Goal: Information Seeking & Learning: Find specific page/section

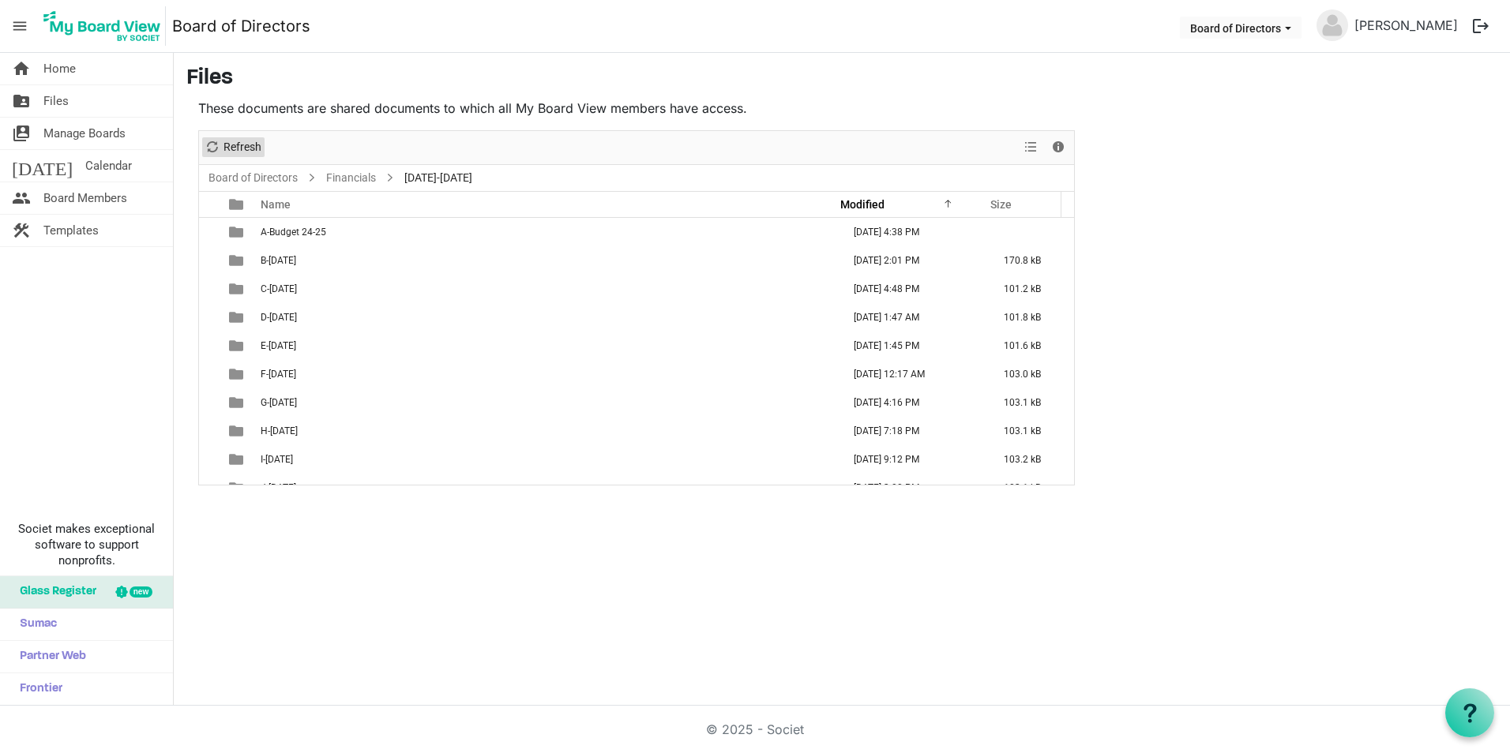
click at [222, 147] on span "Refresh" at bounding box center [242, 147] width 41 height 20
click at [209, 146] on span "Refresh" at bounding box center [212, 147] width 19 height 20
click at [340, 181] on link "Financials" at bounding box center [351, 178] width 56 height 20
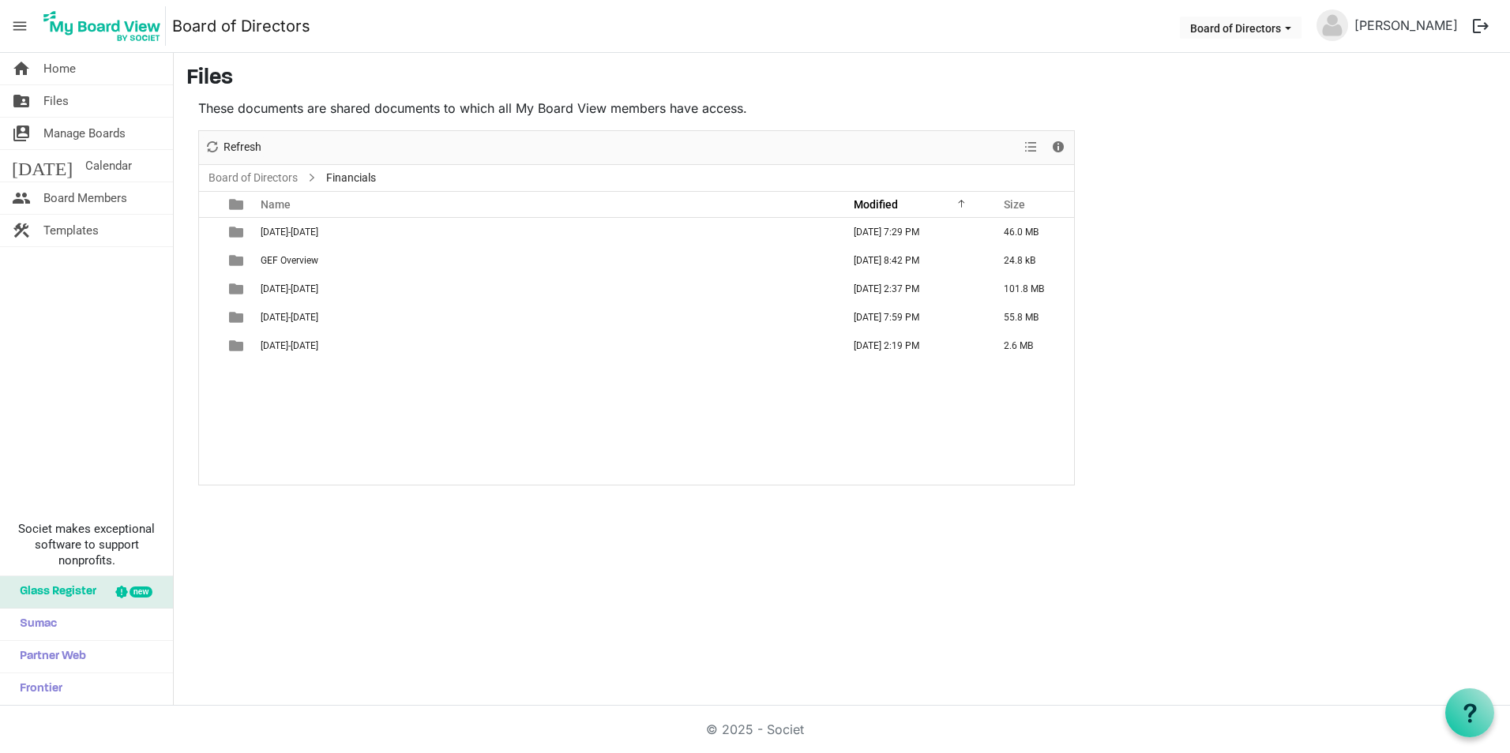
click at [364, 180] on span "Financials" at bounding box center [351, 178] width 56 height 20
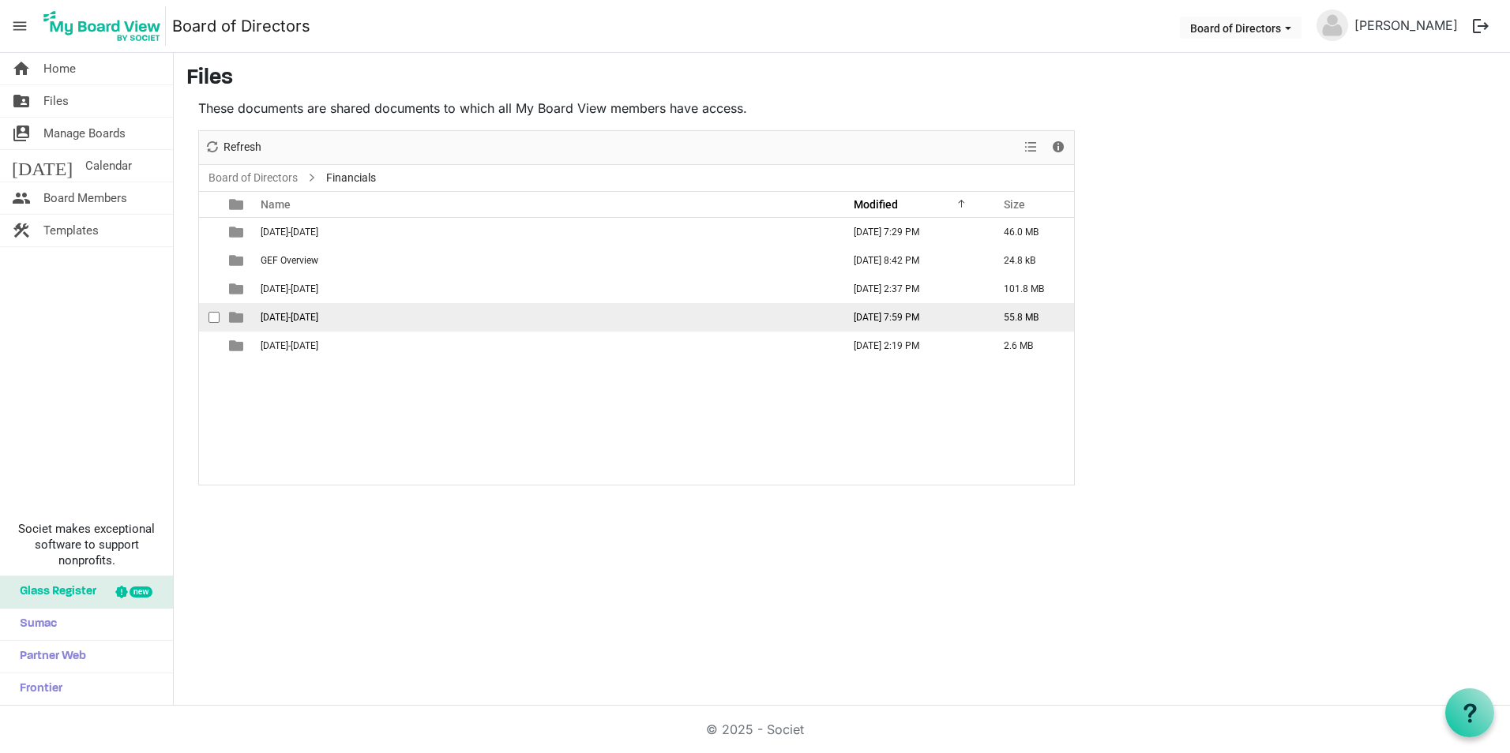
click at [282, 317] on span "[DATE]-[DATE]" at bounding box center [290, 317] width 58 height 11
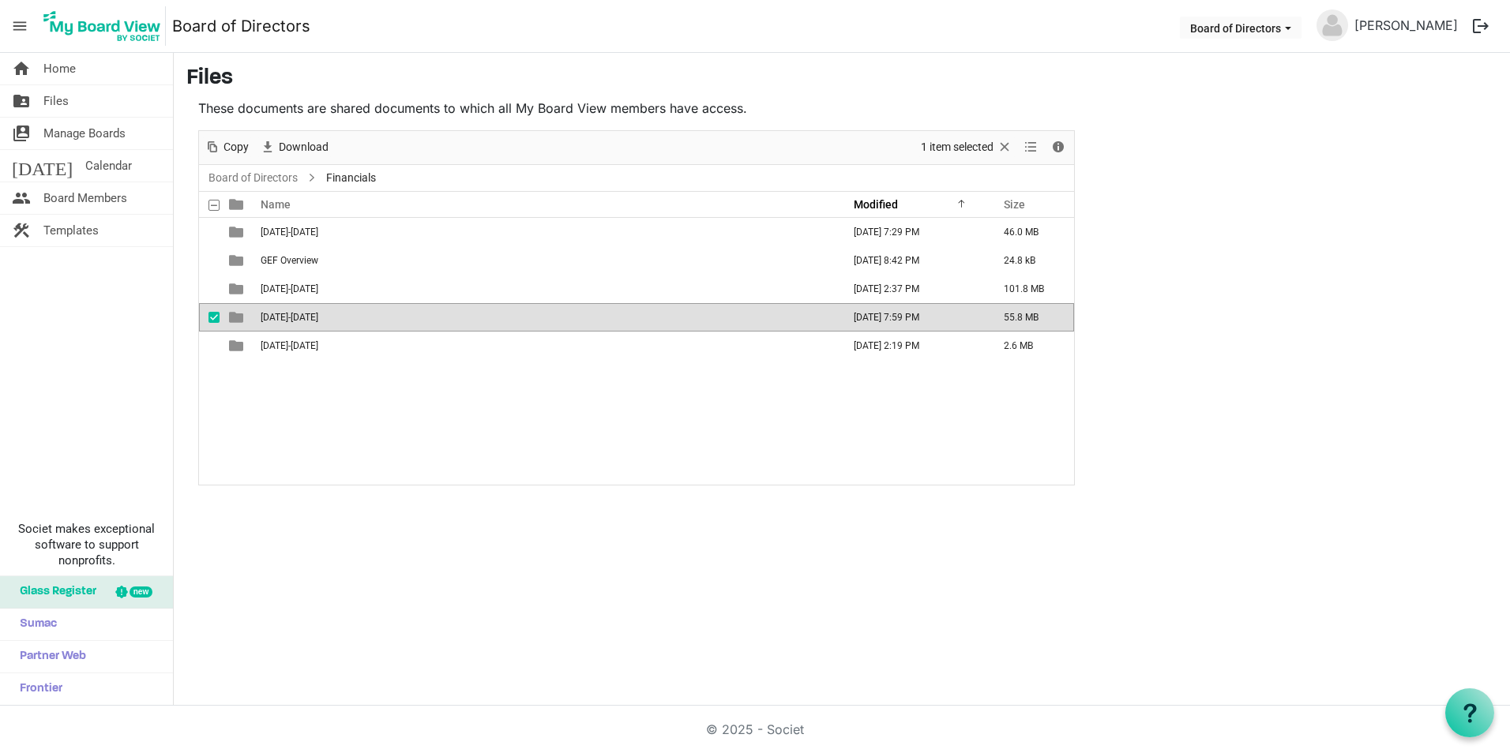
click at [282, 317] on span "[DATE]-[DATE]" at bounding box center [290, 317] width 58 height 11
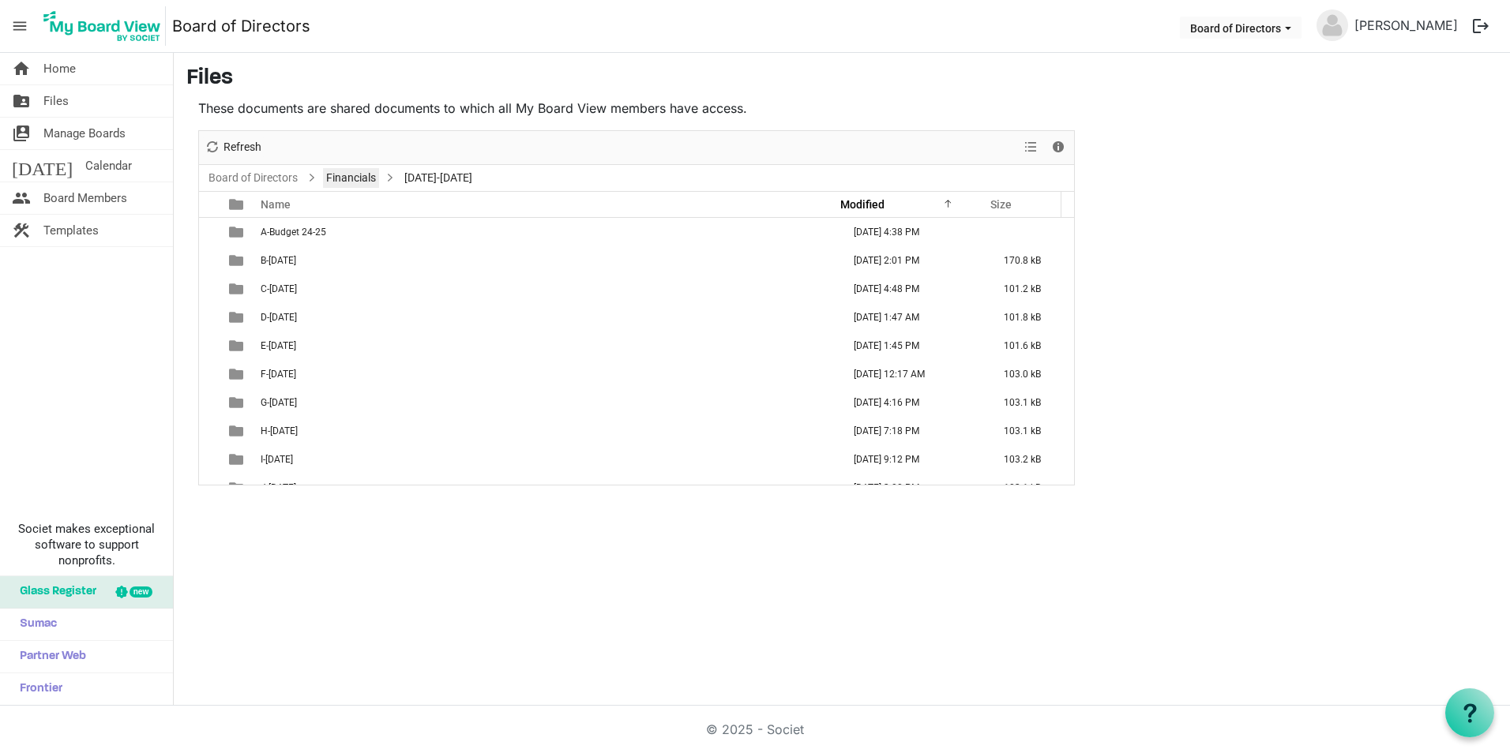
click at [370, 177] on link "Financials" at bounding box center [351, 178] width 56 height 20
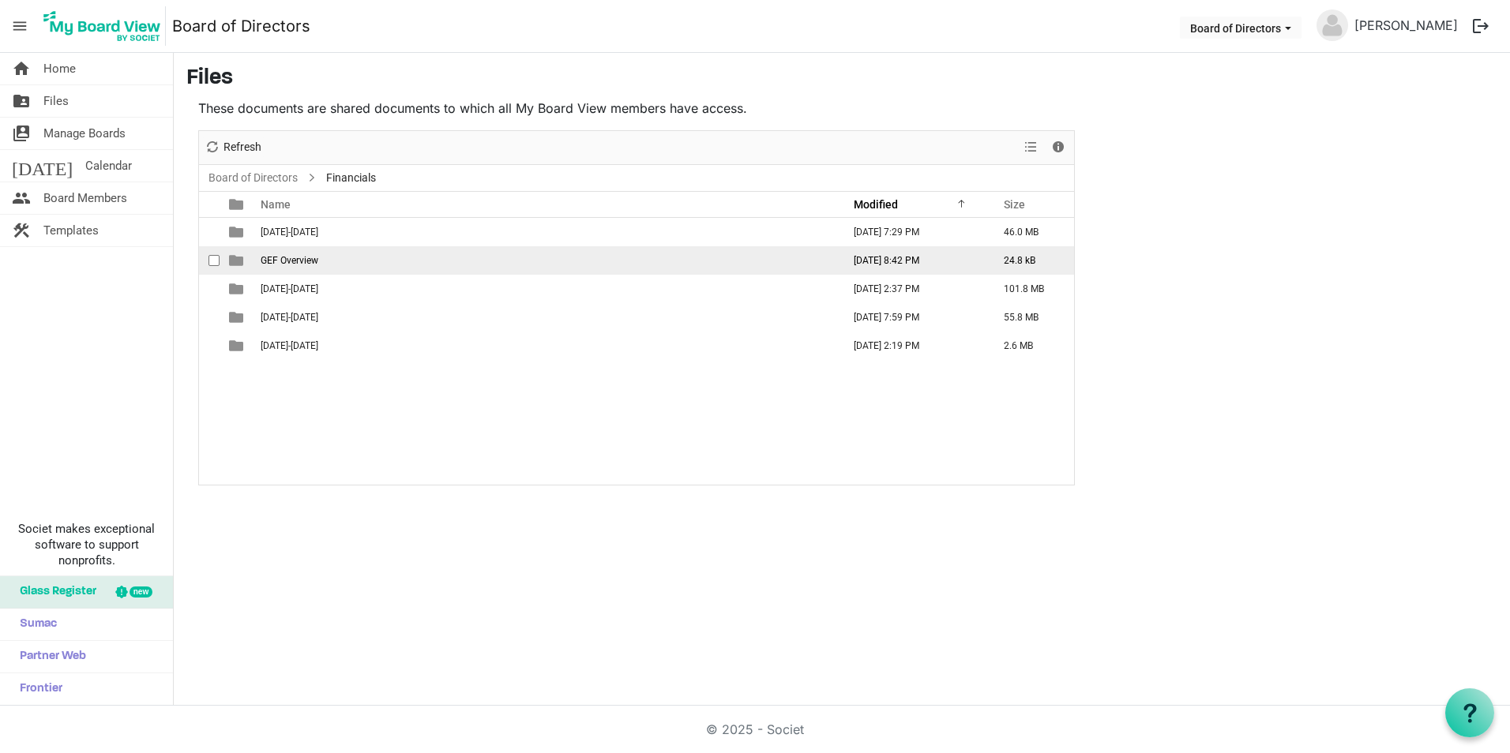
click at [302, 264] on span "GEF Overview" at bounding box center [290, 260] width 58 height 11
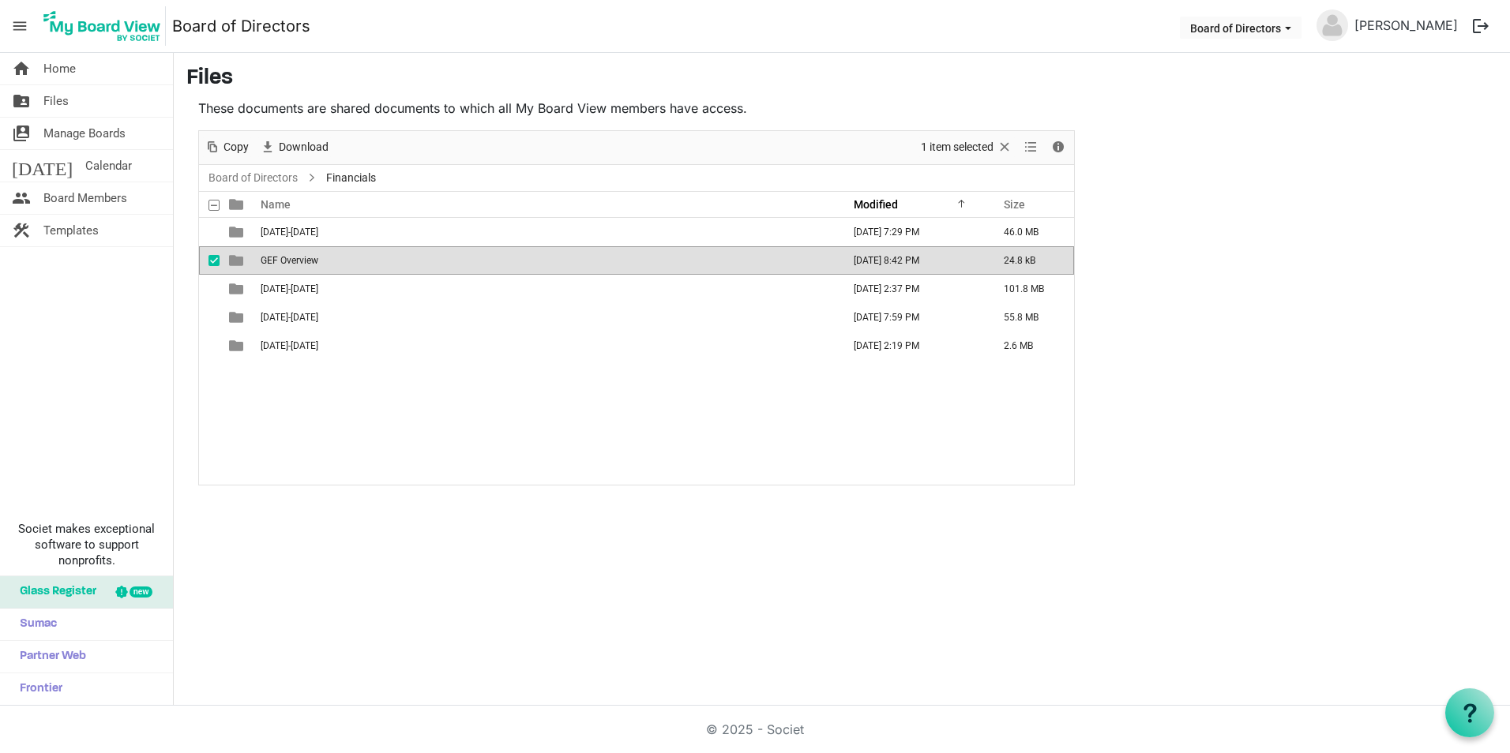
click at [302, 264] on span "GEF Overview" at bounding box center [290, 260] width 58 height 11
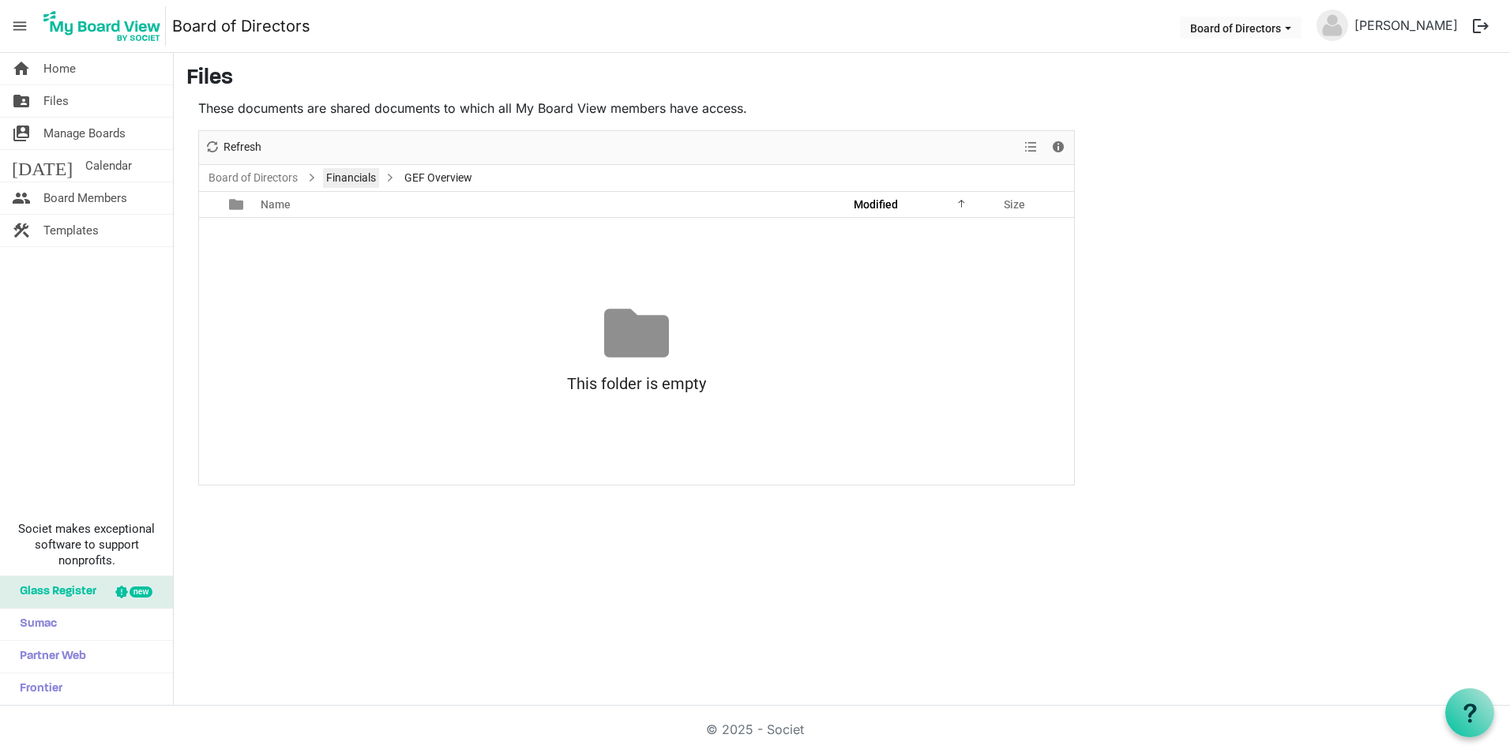
click at [344, 180] on link "Financials" at bounding box center [351, 178] width 56 height 20
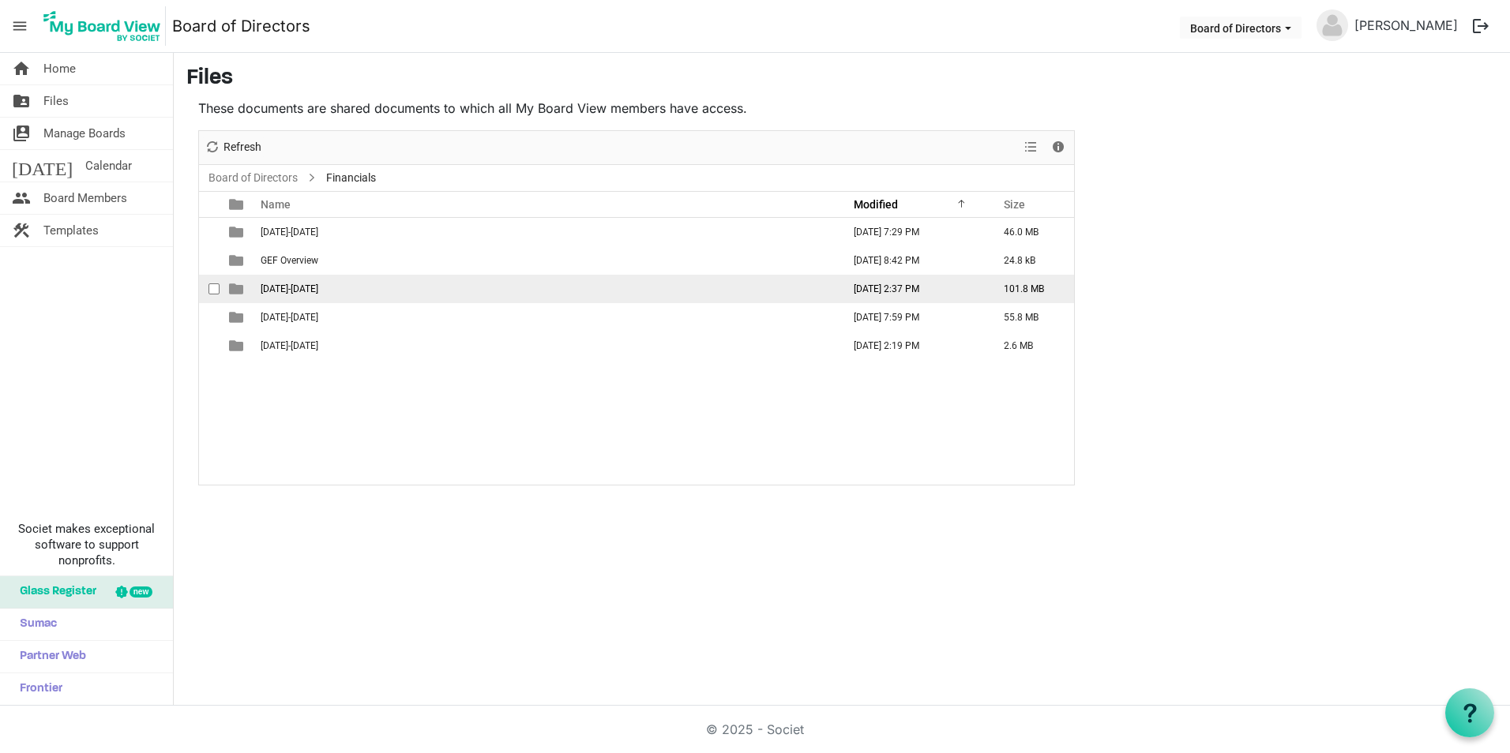
click at [291, 290] on span "[DATE]-[DATE]" at bounding box center [290, 288] width 58 height 11
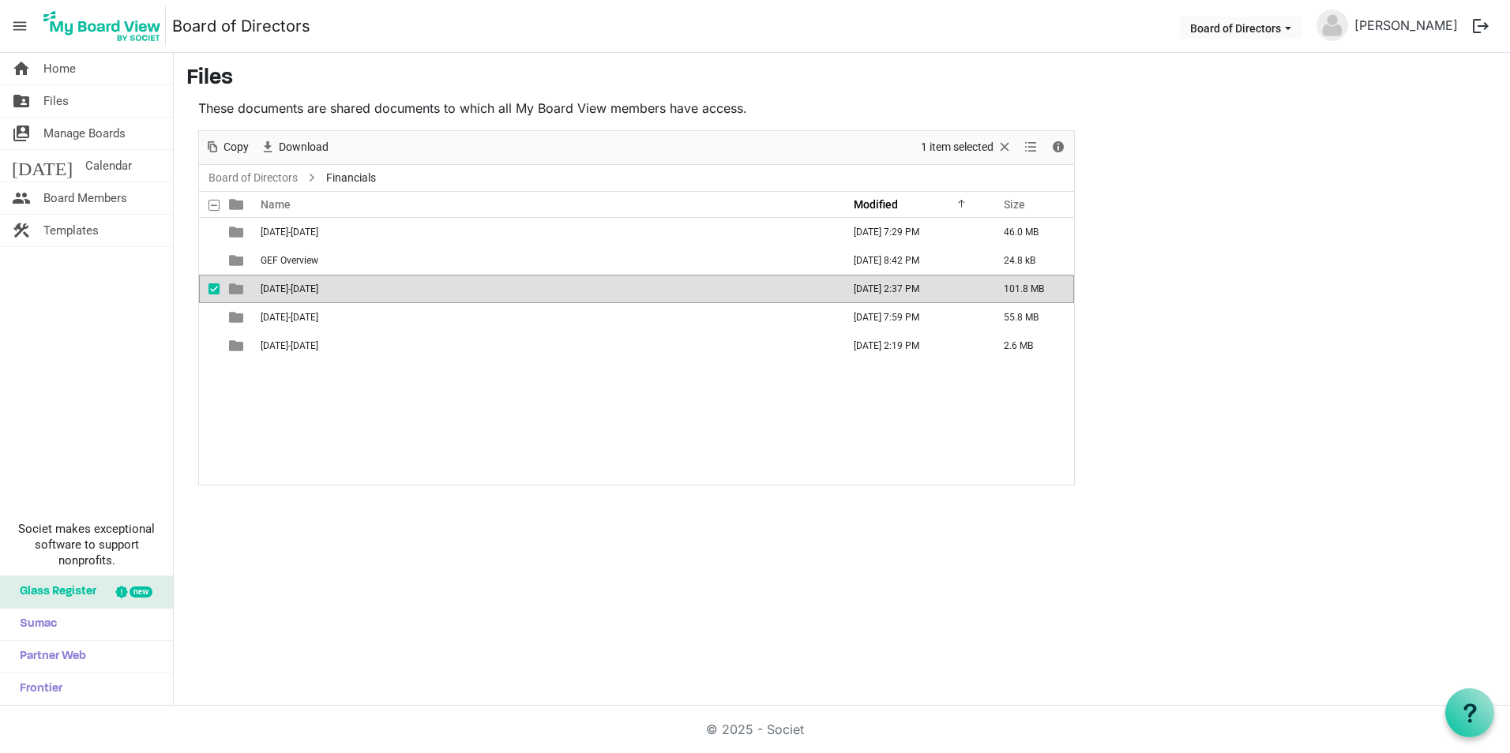
click at [291, 290] on span "[DATE]-[DATE]" at bounding box center [290, 288] width 58 height 11
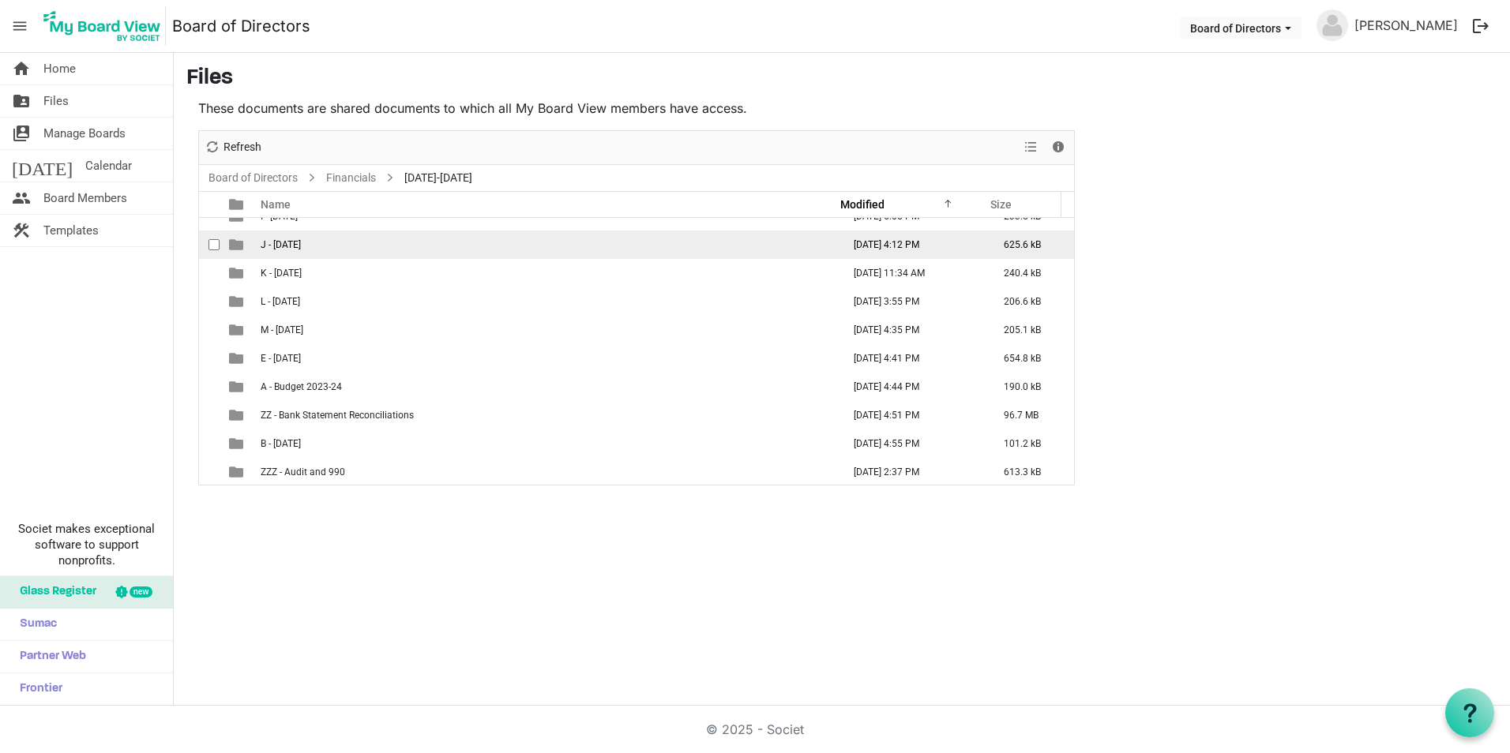
scroll to position [159, 0]
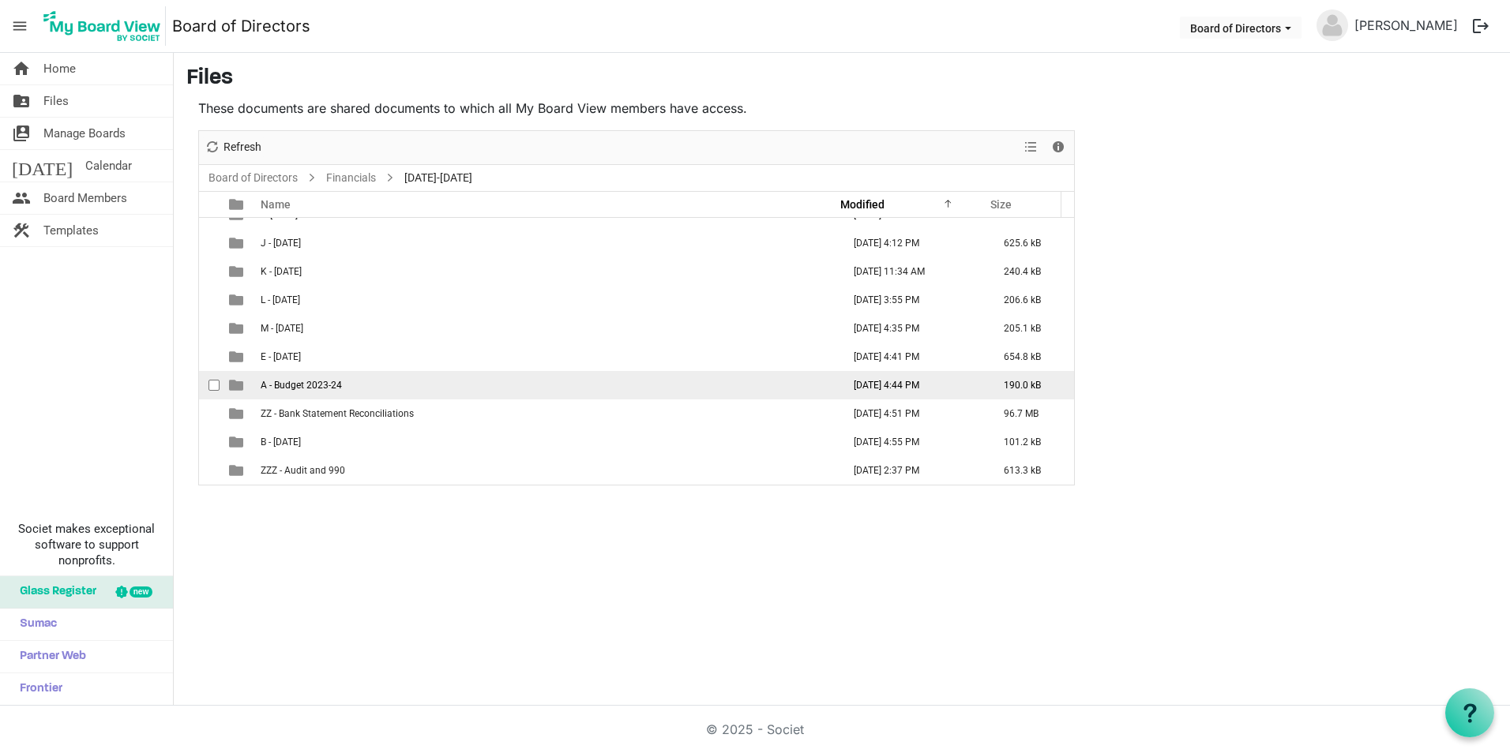
click at [287, 382] on span "A - Budget 2023-24" at bounding box center [301, 385] width 81 height 11
click at [287, 381] on span "A - Budget 2023-24" at bounding box center [301, 385] width 81 height 11
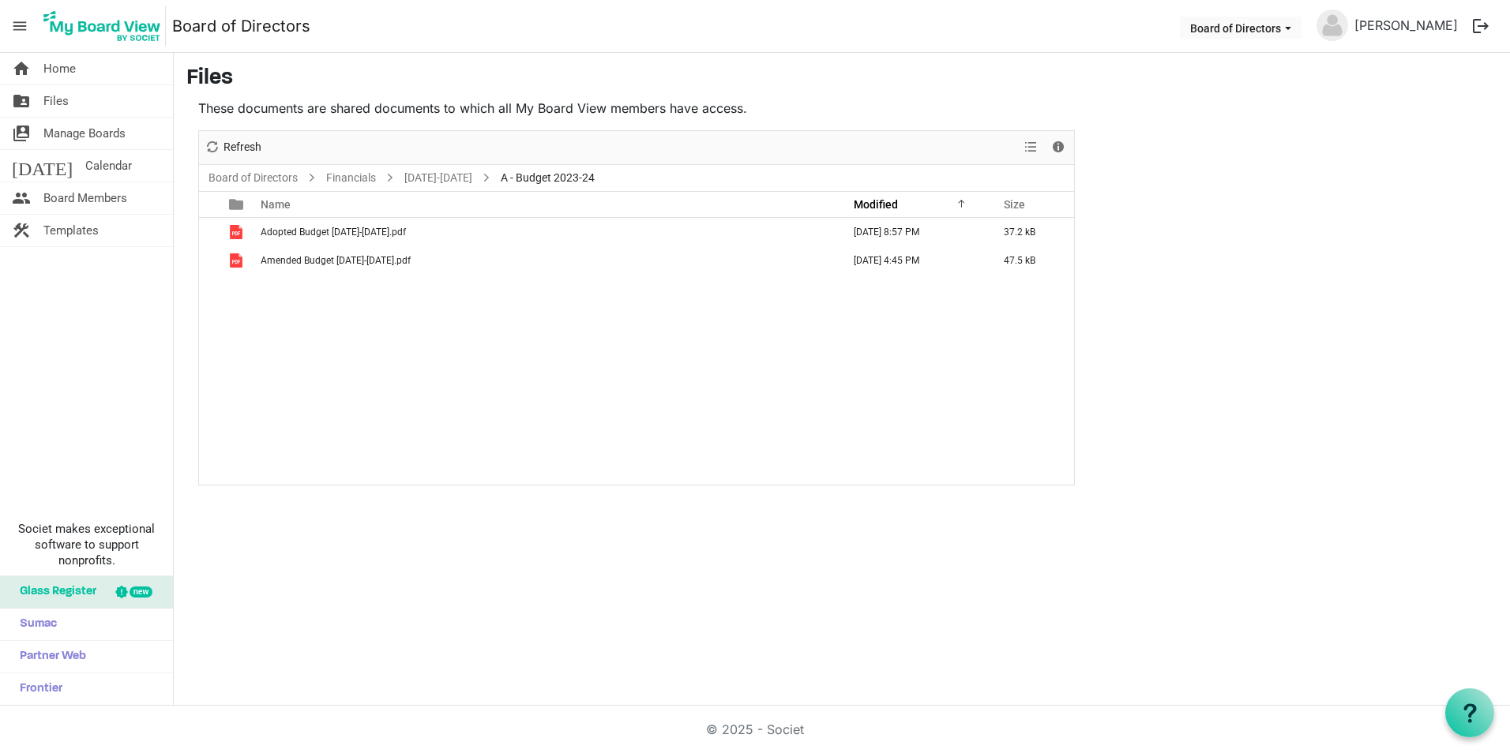
scroll to position [0, 0]
click at [366, 174] on link "Financials" at bounding box center [351, 178] width 56 height 20
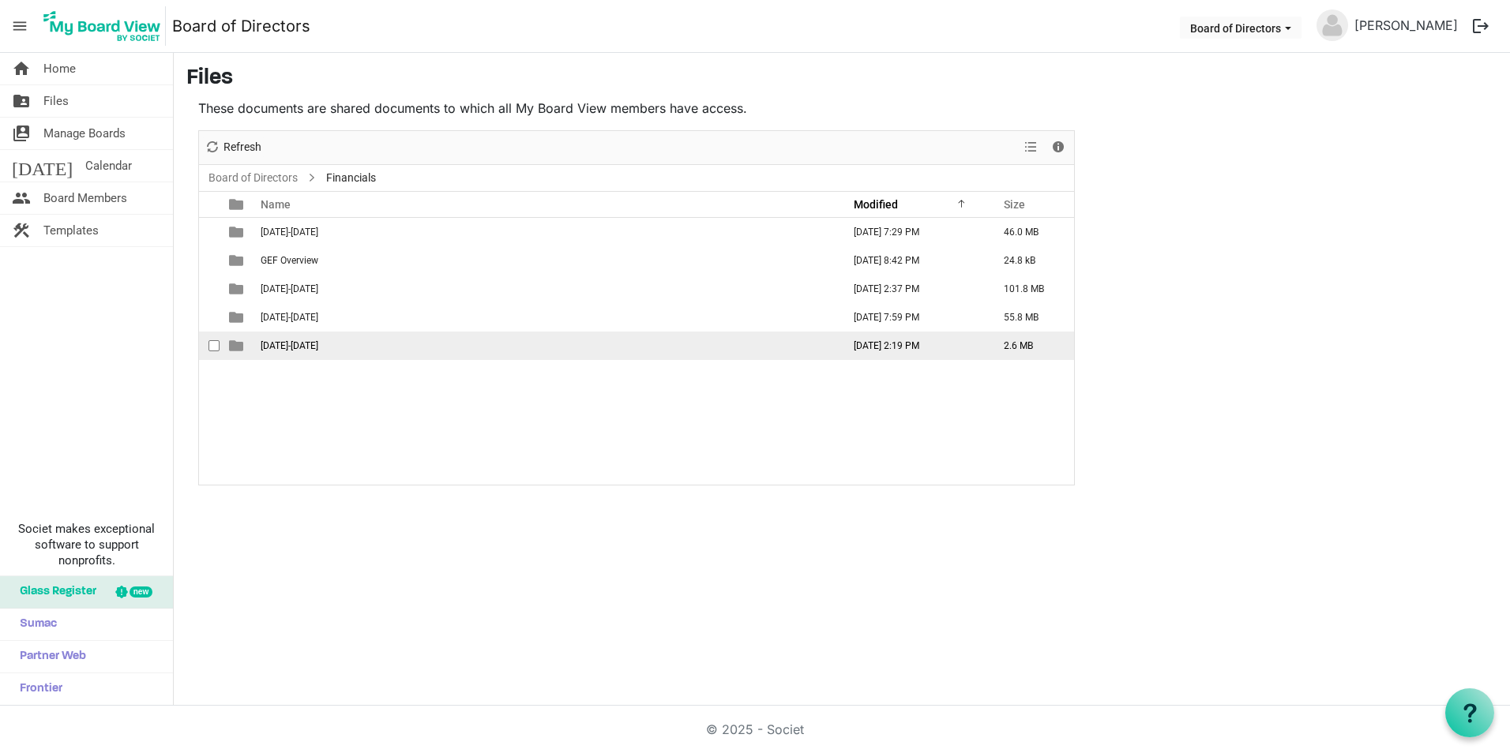
click at [294, 344] on span "[DATE]-[DATE]" at bounding box center [290, 345] width 58 height 11
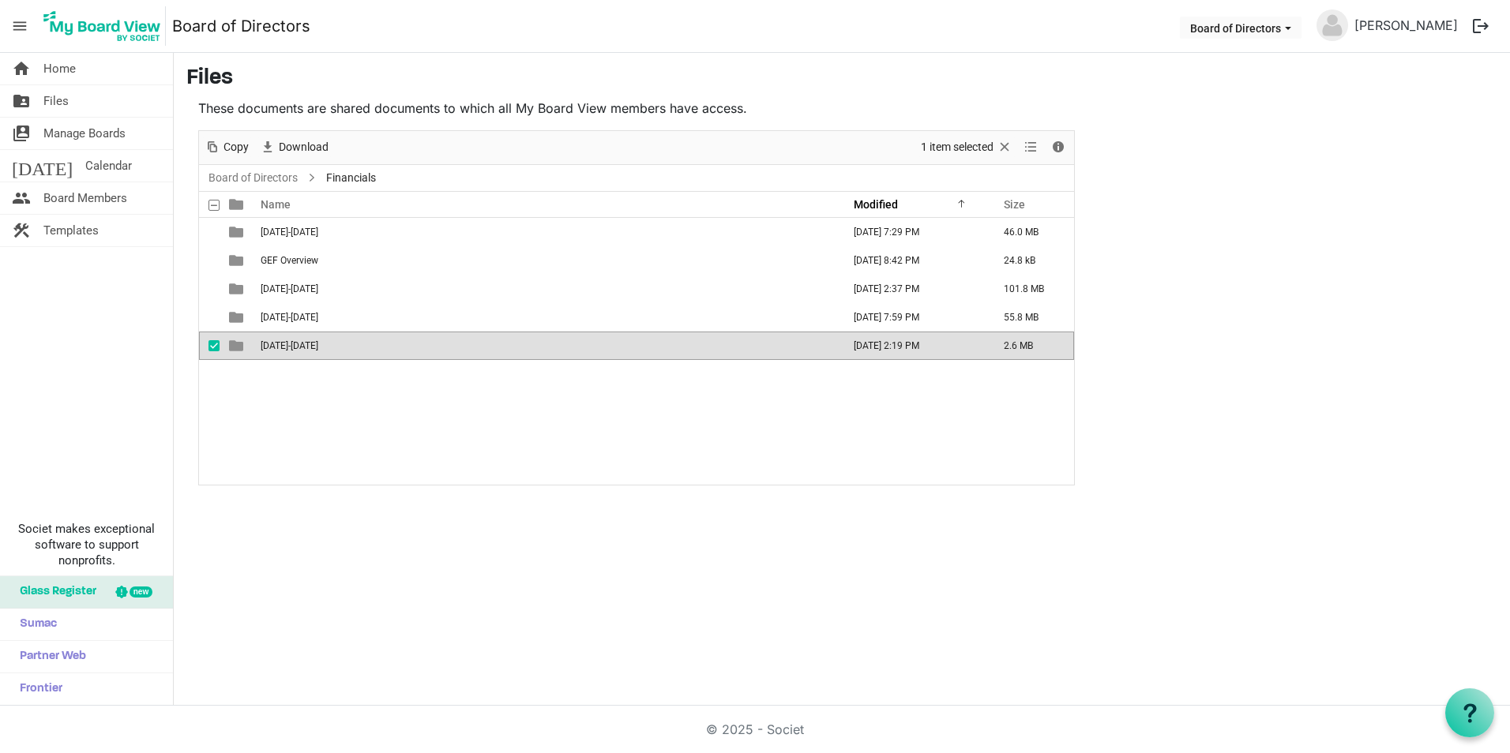
click at [294, 344] on span "[DATE]-[DATE]" at bounding box center [290, 345] width 58 height 11
